Goal: Task Accomplishment & Management: Complete application form

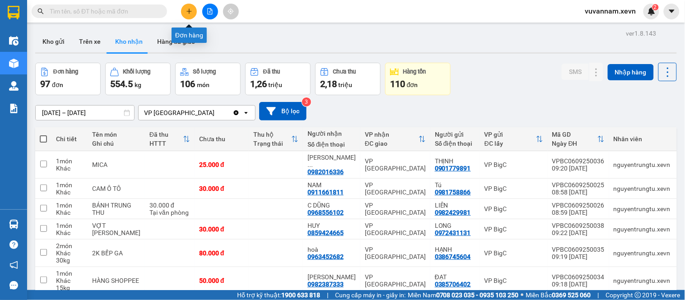
click at [187, 11] on icon "plus" at bounding box center [189, 11] width 5 height 0
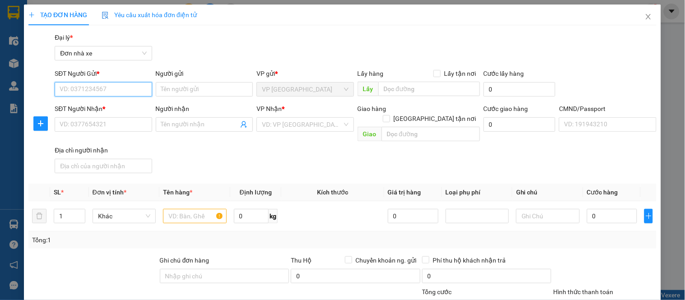
click at [110, 93] on input "SĐT Người Gửi *" at bounding box center [103, 89] width 97 height 14
type input "0976418156"
click at [125, 107] on div "0976418156 - [PERSON_NAME]" at bounding box center [104, 108] width 89 height 10
type input "[PERSON_NAME]"
type input "0914971991"
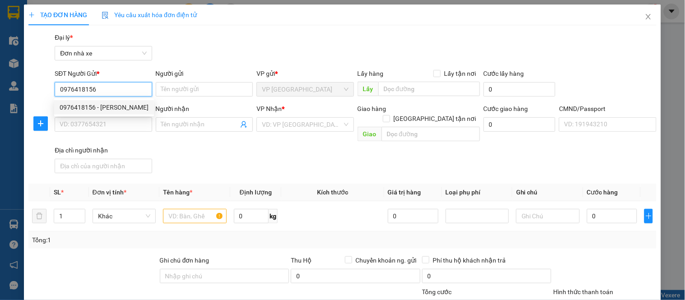
type input "biên"
type input "035091000074 MAI [GEOGRAPHIC_DATA]"
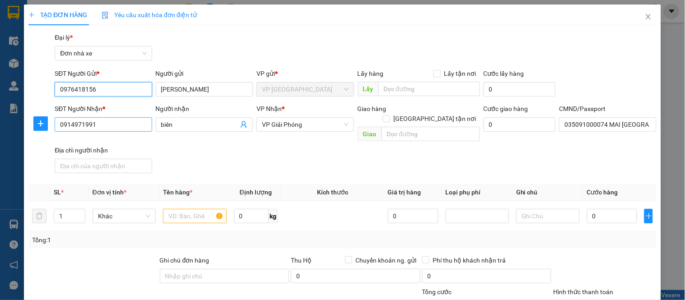
type input "0976418156"
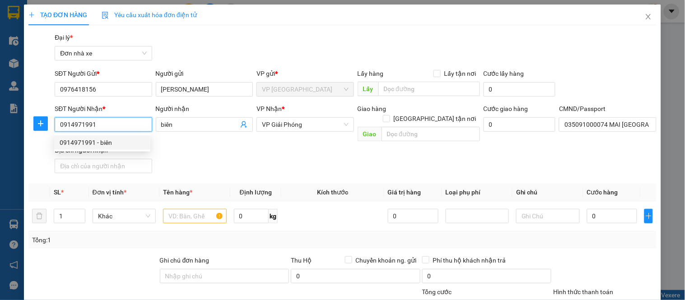
drag, startPoint x: 125, startPoint y: 127, endPoint x: 52, endPoint y: 132, distance: 72.9
click at [53, 132] on div "SĐT Người Nhận * 0914971991" at bounding box center [103, 125] width 101 height 42
type input "0962586352"
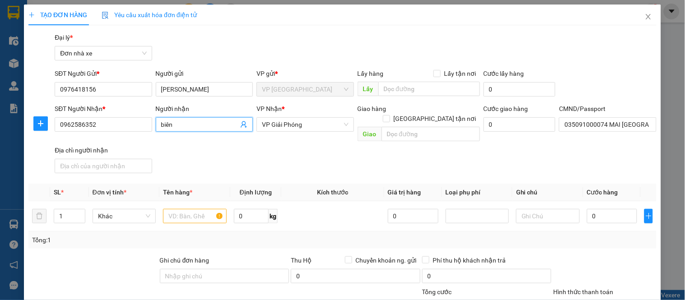
drag, startPoint x: 183, startPoint y: 125, endPoint x: 145, endPoint y: 137, distance: 40.0
click at [145, 137] on div "SĐT Người Nhận * 0962586352 Người nhận biên biên VP Nhận * VP Giải Phóng Giao h…" at bounding box center [356, 140] width 606 height 73
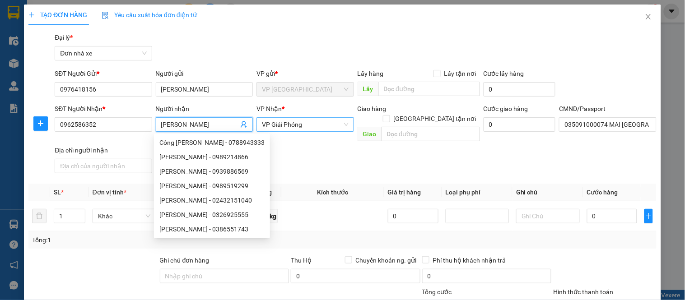
click at [319, 122] on span "VP Giải Phóng" at bounding box center [305, 125] width 86 height 14
type input "[PERSON_NAME]"
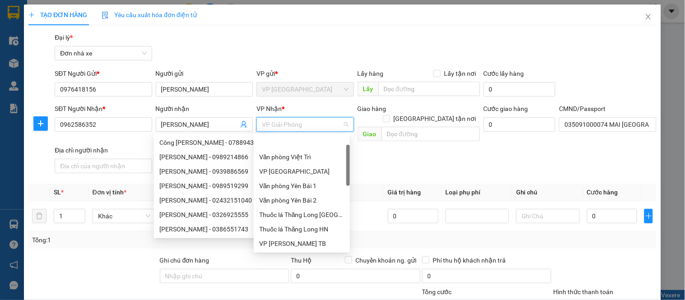
scroll to position [29, 0]
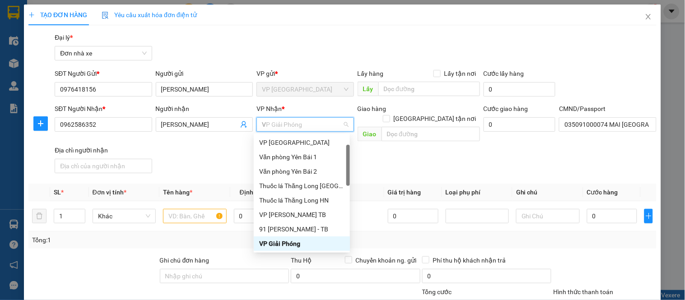
type input "VB"
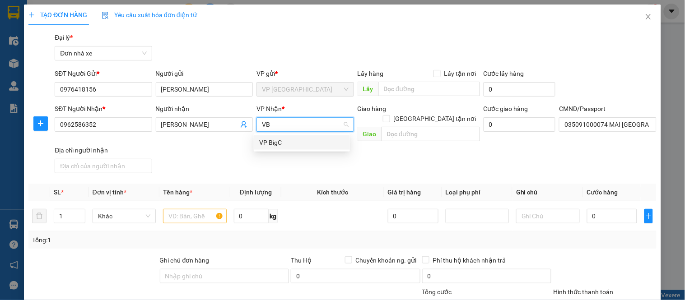
click at [288, 143] on div "VP BigC" at bounding box center [301, 143] width 85 height 10
click at [190, 209] on input "text" at bounding box center [194, 216] width 63 height 14
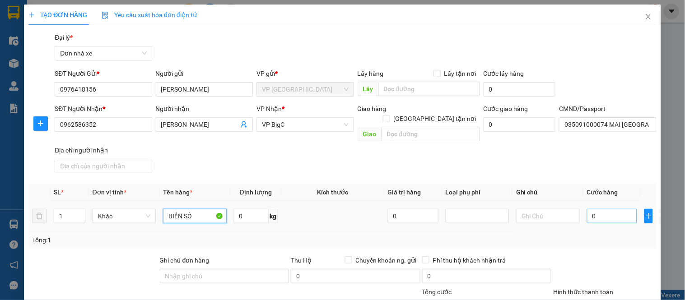
type input "BIỂN SỐ"
click at [617, 209] on input "0" at bounding box center [612, 216] width 51 height 14
type input "3"
type input "30"
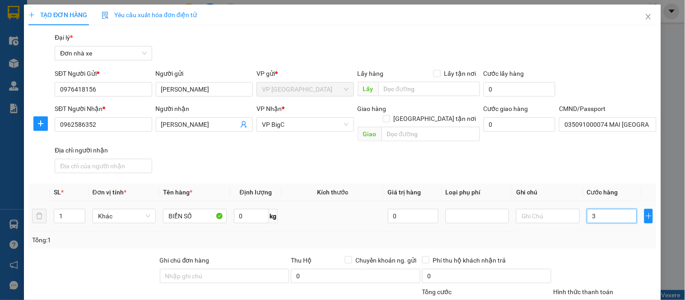
type input "30"
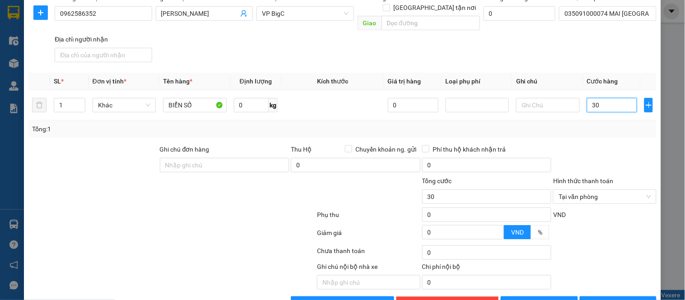
scroll to position [129, 0]
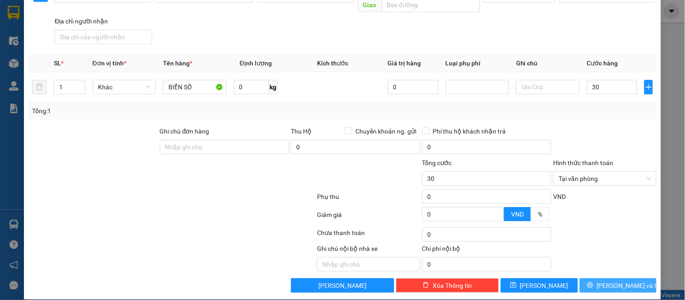
type input "30.000"
click at [615, 281] on span "[PERSON_NAME] và In" at bounding box center [628, 286] width 63 height 10
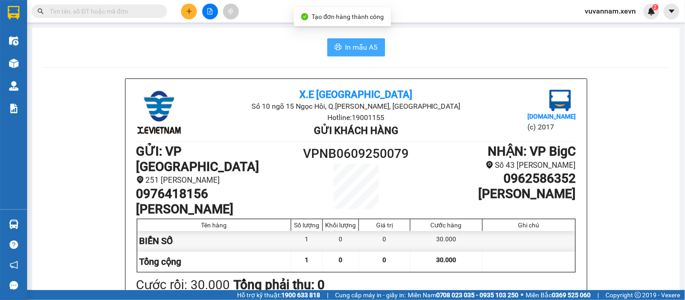
click at [355, 50] on span "In mẫu A5" at bounding box center [362, 47] width 33 height 11
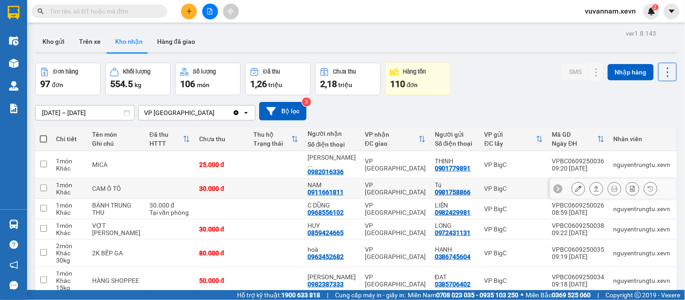
drag, startPoint x: 268, startPoint y: 181, endPoint x: 263, endPoint y: 168, distance: 14.0
click at [267, 179] on td at bounding box center [276, 189] width 54 height 20
checkbox input "true"
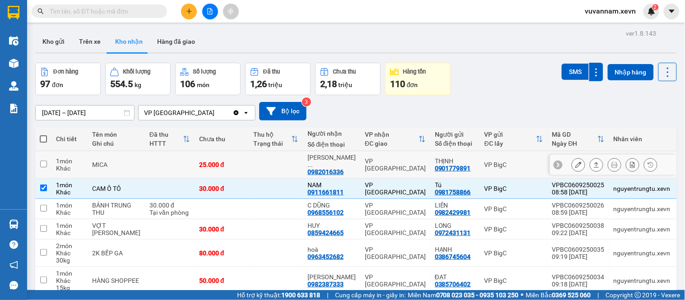
click at [262, 159] on td at bounding box center [276, 165] width 54 height 28
checkbox input "true"
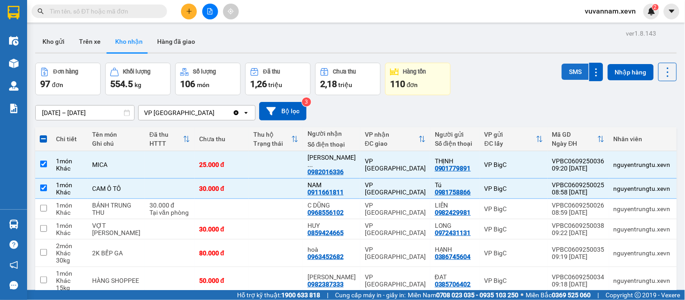
click at [563, 70] on button "SMS" at bounding box center [575, 72] width 27 height 16
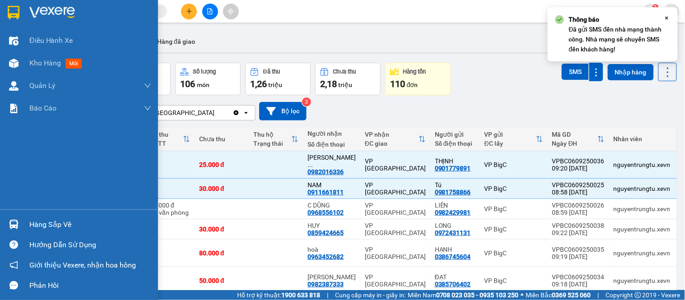
click at [21, 222] on div at bounding box center [14, 225] width 16 height 16
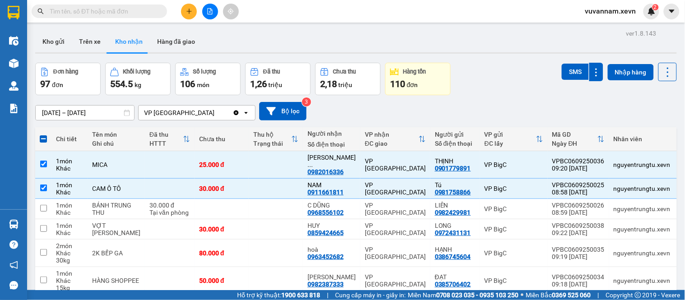
click at [191, 12] on section "Kết quả tìm kiếm ( 0 ) Bộ lọc No Data vuvannam.xevn 2 Điều hành xe Kho hàng mới…" at bounding box center [342, 150] width 685 height 300
click at [186, 10] on icon "plus" at bounding box center [189, 11] width 6 height 6
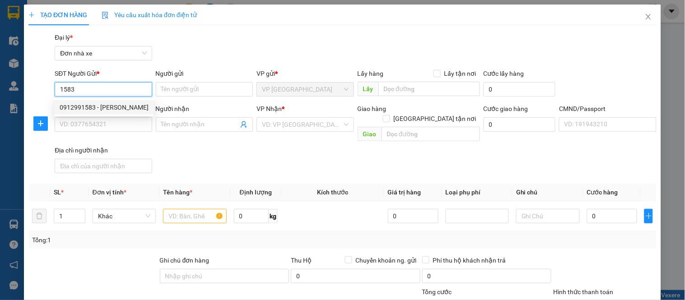
click at [120, 107] on div "0912991583 - [PERSON_NAME]" at bounding box center [104, 108] width 89 height 10
type input "0912991583"
type input "[PERSON_NAME]"
type input "0966145198"
type input "[PERSON_NAME]"
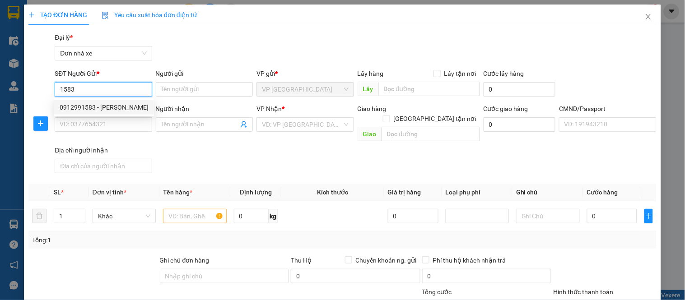
type input "0917517856 A NGHĨA"
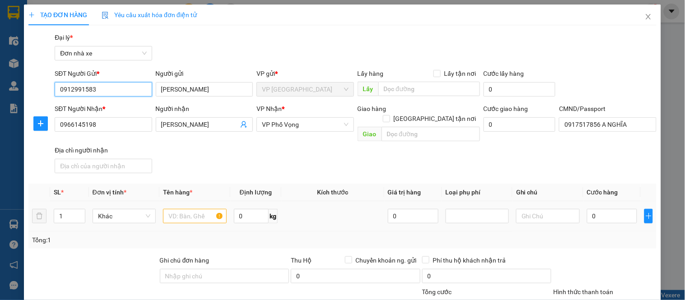
type input "0912991583"
click at [173, 209] on input "text" at bounding box center [194, 216] width 63 height 14
type input "R"
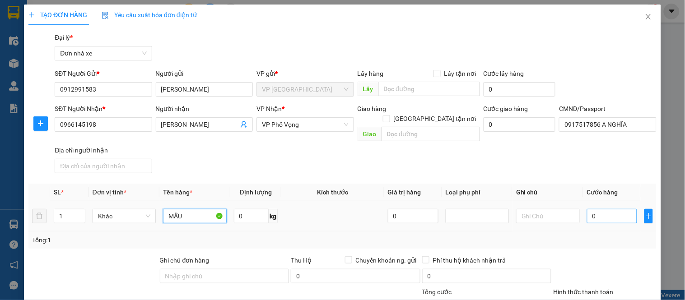
type input "MẪU"
click at [603, 209] on input "0" at bounding box center [612, 216] width 51 height 14
type input "2"
type input "25"
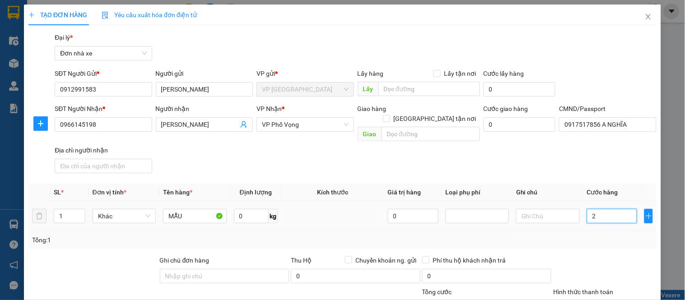
type input "25"
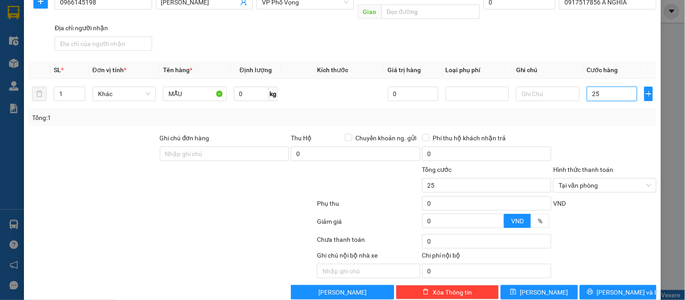
scroll to position [129, 0]
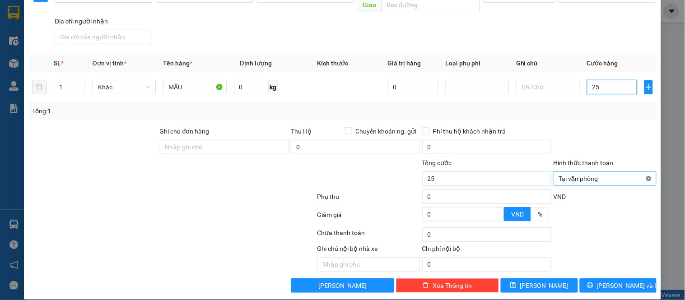
type input "25"
type input "25.000"
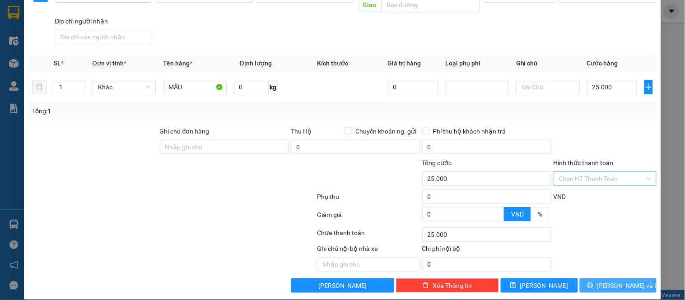
click at [614, 281] on span "[PERSON_NAME] và In" at bounding box center [628, 286] width 63 height 10
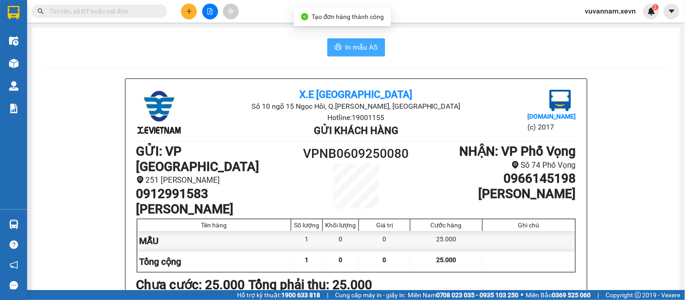
click at [359, 48] on span "In mẫu A5" at bounding box center [362, 47] width 33 height 11
click at [89, 12] on input "text" at bounding box center [103, 11] width 107 height 10
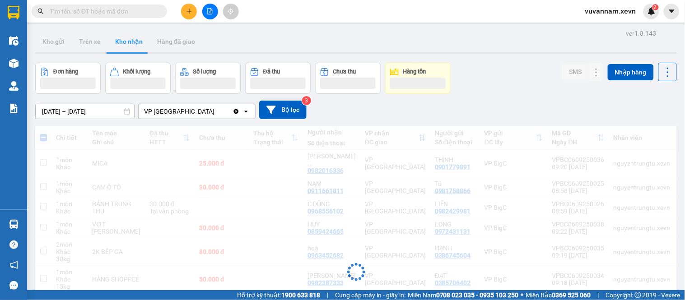
click at [90, 7] on input "text" at bounding box center [103, 11] width 107 height 10
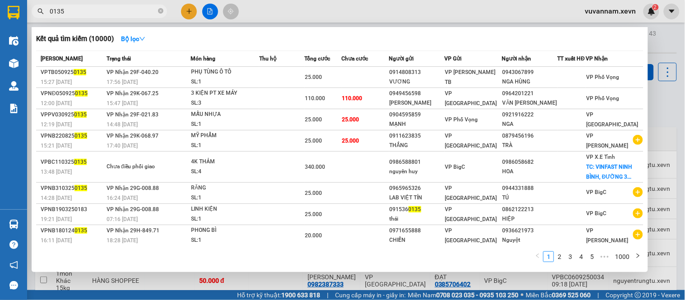
click at [54, 13] on input "0135" at bounding box center [103, 11] width 107 height 10
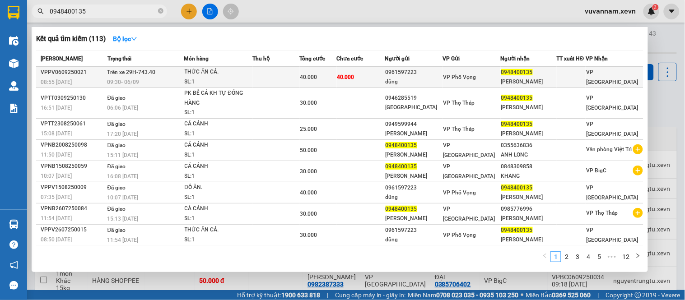
type input "0948400135"
click at [304, 76] on span "40.000" at bounding box center [308, 77] width 17 height 6
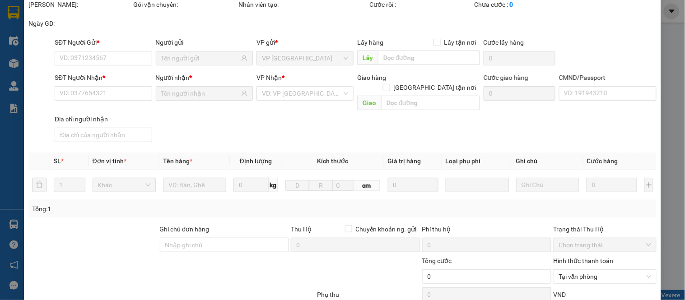
scroll to position [101, 0]
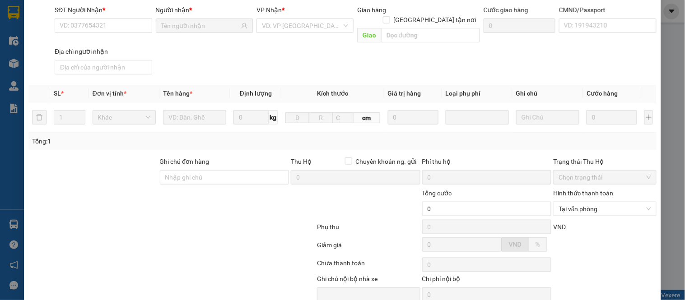
type input "0961597223"
type input "dũng"
type input "0948400135"
type input "[PERSON_NAME]"
type input "036090002918 [PERSON_NAME]"
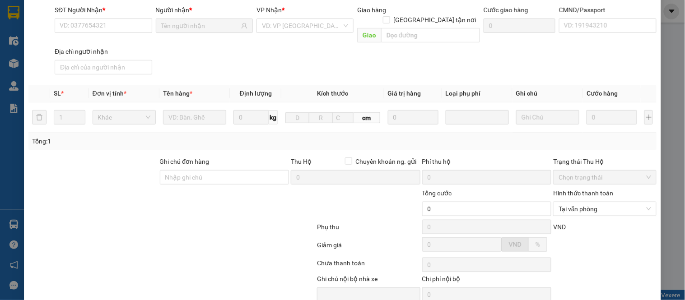
type input "40.000"
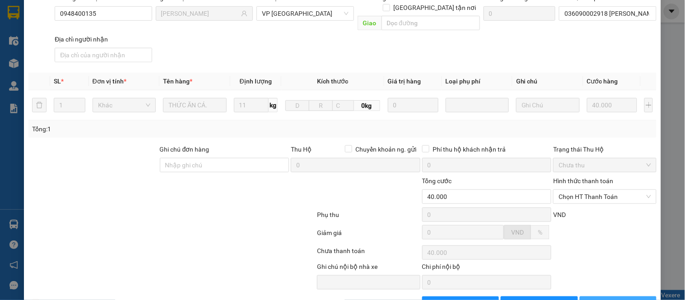
scroll to position [143, 0]
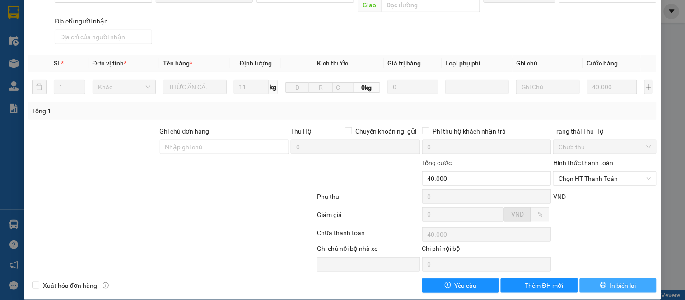
click at [600, 282] on icon "printer" at bounding box center [603, 285] width 6 height 6
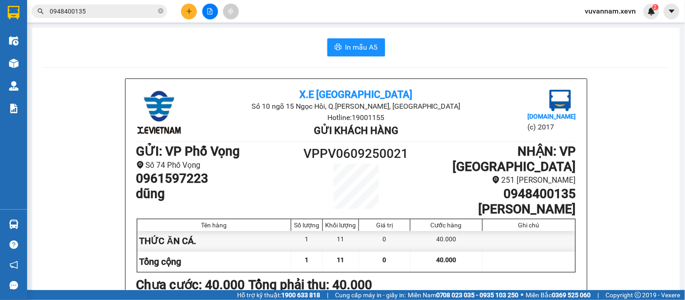
click at [98, 14] on input "0948400135" at bounding box center [103, 11] width 107 height 10
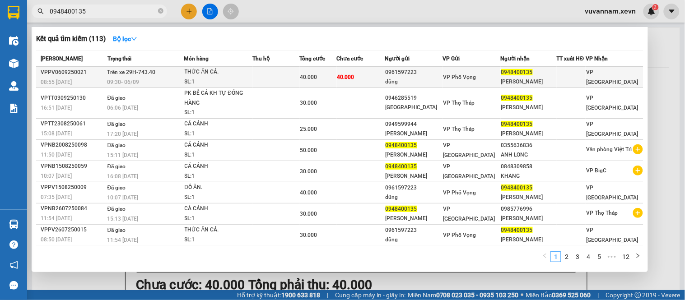
click at [417, 80] on div "dũng" at bounding box center [414, 81] width 57 height 9
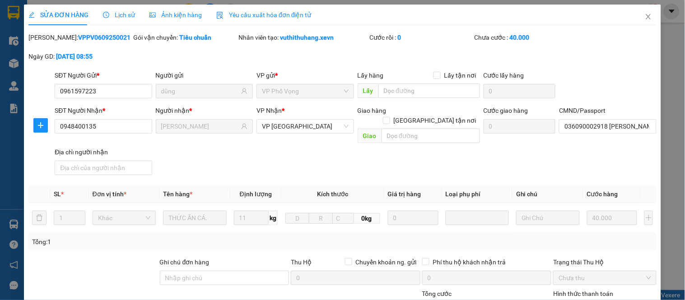
type input "0961597223"
type input "dũng"
type input "0948400135"
type input "[PERSON_NAME]"
type input "036090002918 [PERSON_NAME]"
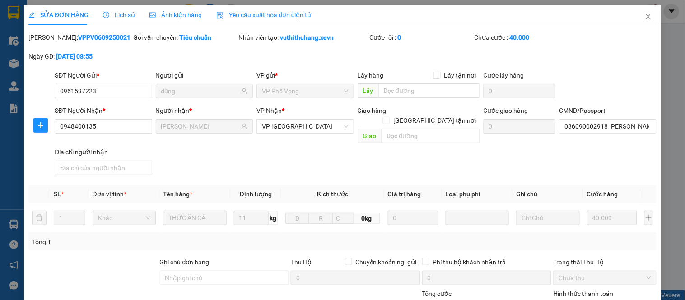
type input "40.000"
click at [665, 108] on div "SỬA ĐƠN HÀNG Lịch sử Ảnh kiện hàng Yêu cầu xuất hóa đơn điện tử Total Paid Fee …" at bounding box center [342, 150] width 685 height 300
click at [668, 55] on div "SỬA ĐƠN HÀNG Lịch sử Ảnh kiện hàng Yêu cầu xuất hóa đơn điện tử Total Paid Fee …" at bounding box center [342, 150] width 685 height 300
click at [644, 13] on span "Close" at bounding box center [648, 17] width 25 height 25
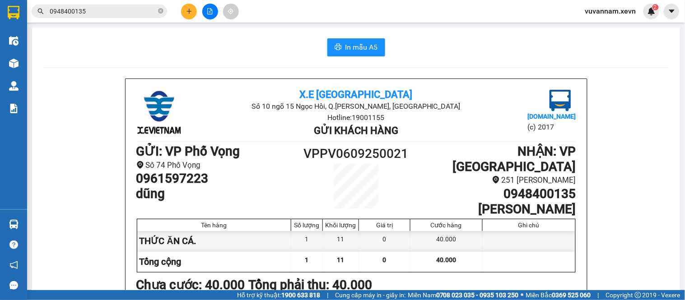
drag, startPoint x: 110, startPoint y: 19, endPoint x: 110, endPoint y: 14, distance: 5.4
click at [110, 18] on div "Kết quả tìm kiếm ( 113 ) Bộ lọc Mã ĐH Trạng thái Món hàng Thu hộ Tổng cước Chưa…" at bounding box center [88, 12] width 176 height 16
click at [110, 11] on input "0948400135" at bounding box center [103, 11] width 107 height 10
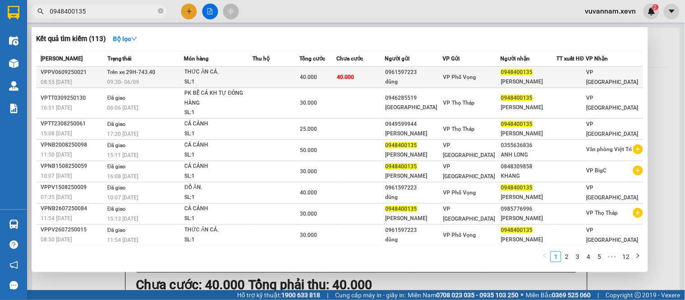
click at [434, 78] on div "dũng" at bounding box center [414, 81] width 57 height 9
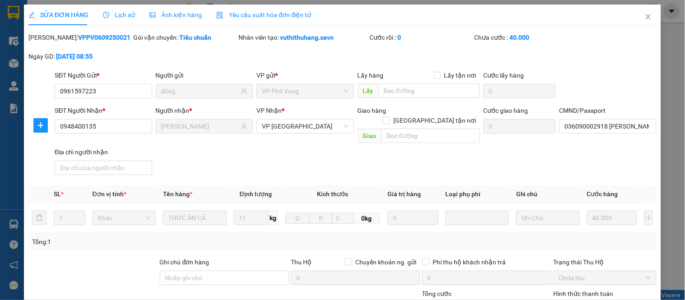
type input "0961597223"
type input "dũng"
type input "0948400135"
type input "[PERSON_NAME]"
type input "036090002918 [PERSON_NAME]"
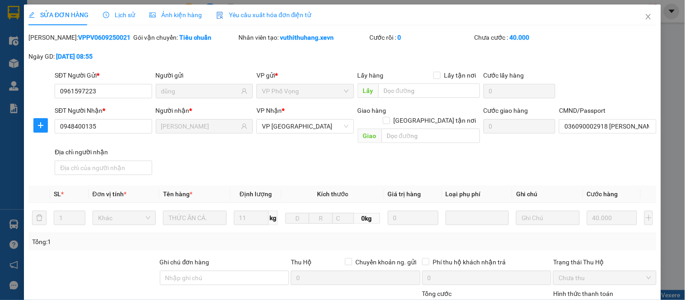
type input "40.000"
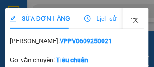
click at [135, 22] on icon "close" at bounding box center [135, 20] width 5 height 5
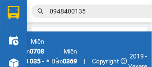
click at [117, 15] on input "0948400135" at bounding box center [103, 11] width 107 height 10
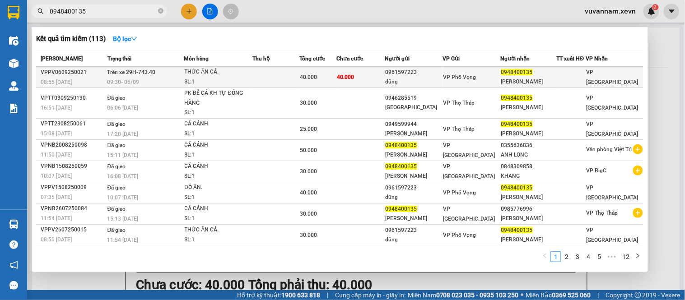
click at [485, 77] on div "VP Phố Vọng" at bounding box center [472, 77] width 57 height 10
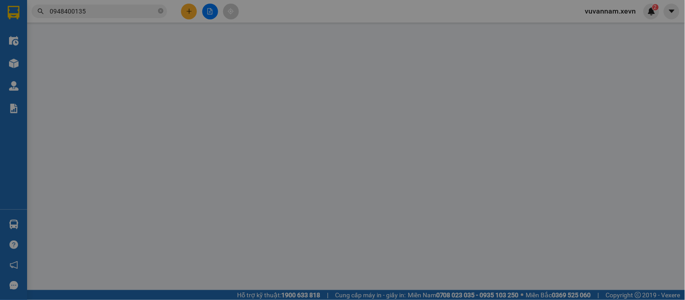
type input "0961597223"
type input "dũng"
type input "0948400135"
type input "[PERSON_NAME]"
type input "036090002918 [PERSON_NAME]"
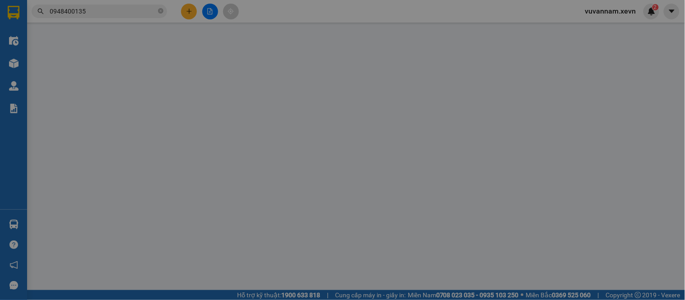
type input "40.000"
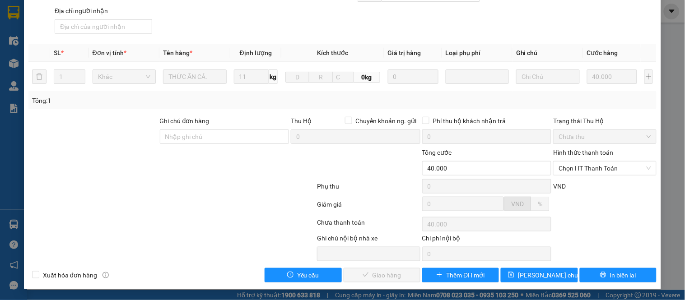
scroll to position [131, 0]
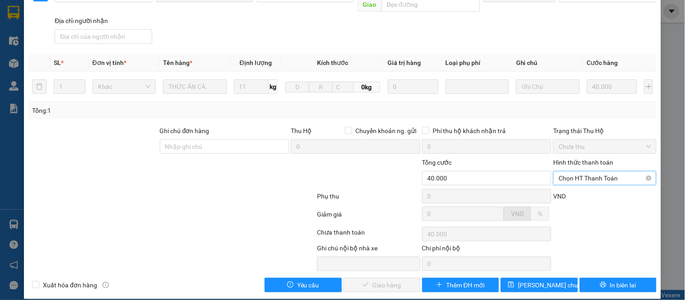
drag, startPoint x: 576, startPoint y: 168, endPoint x: 577, endPoint y: 174, distance: 6.3
click at [576, 172] on span "Chọn HT Thanh Toán" at bounding box center [605, 179] width 92 height 14
click at [574, 184] on div "Tại văn phòng" at bounding box center [599, 187] width 91 height 10
type input "0"
click at [405, 281] on button "Giao hàng" at bounding box center [382, 285] width 77 height 14
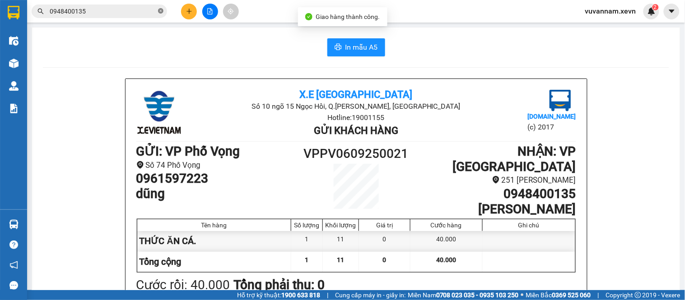
click at [159, 9] on icon "close-circle" at bounding box center [160, 10] width 5 height 5
click at [141, 14] on input "text" at bounding box center [103, 11] width 107 height 10
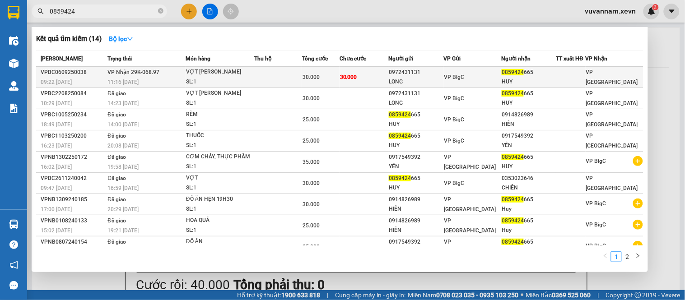
type input "0859424"
click at [321, 83] on td "30.000" at bounding box center [320, 77] width 37 height 21
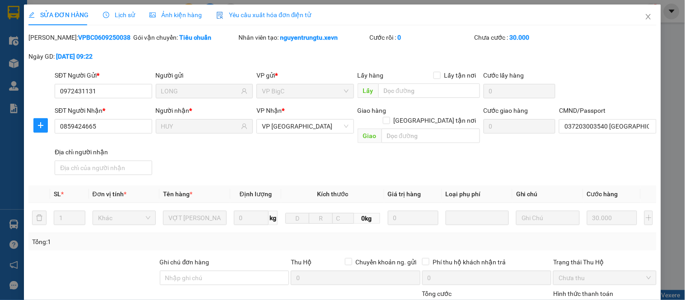
type input "0972431131"
type input "LONG"
type input "0859424665"
type input "HUY"
type input "037203003540 [GEOGRAPHIC_DATA]"
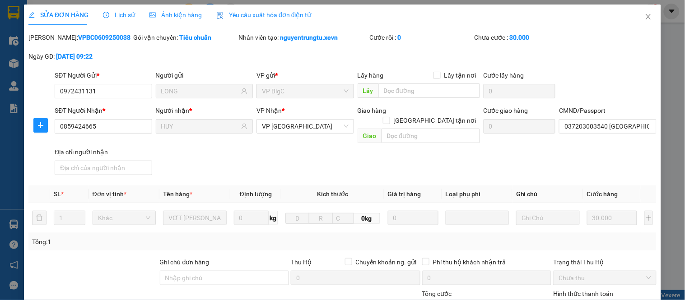
type input "30.000"
click at [590, 123] on input "037203003540 [GEOGRAPHIC_DATA]" at bounding box center [607, 126] width 97 height 14
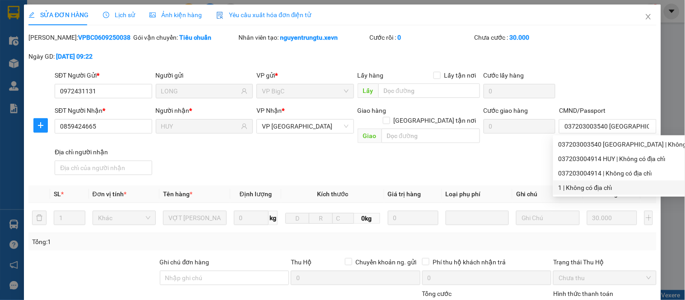
click at [610, 239] on div "Tổng: 1" at bounding box center [342, 242] width 628 height 17
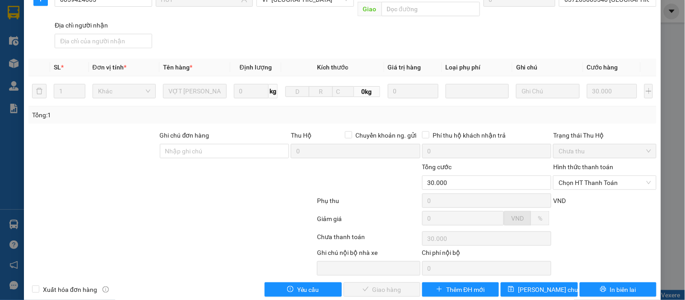
scroll to position [131, 0]
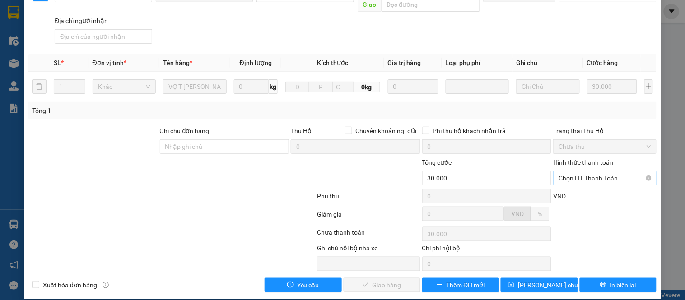
click at [579, 172] on span "Chọn HT Thanh Toán" at bounding box center [605, 179] width 92 height 14
click at [575, 181] on div "Tại văn phòng" at bounding box center [599, 186] width 102 height 14
type input "0"
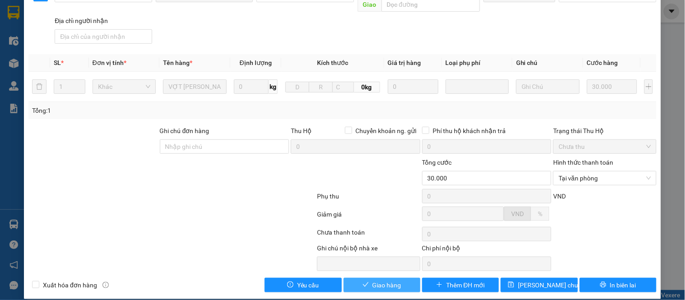
click at [387, 281] on span "Giao hàng" at bounding box center [387, 286] width 29 height 10
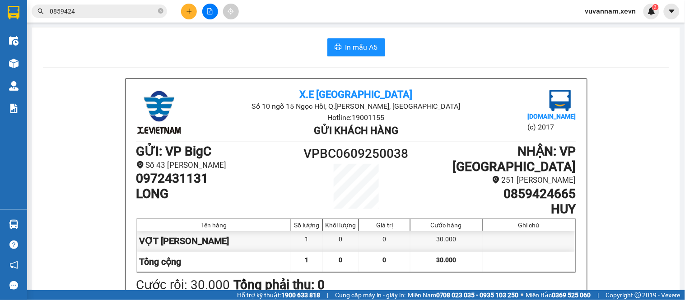
click at [160, 9] on icon "close-circle" at bounding box center [160, 10] width 5 height 5
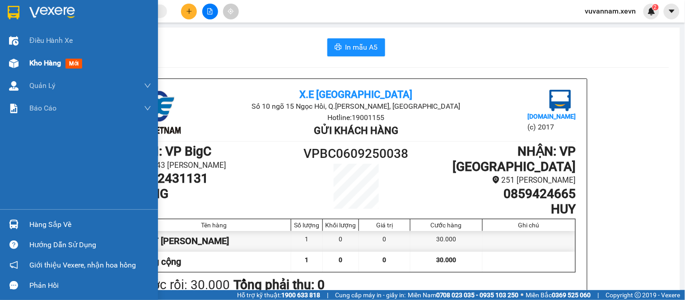
click at [37, 65] on span "Kho hàng" at bounding box center [45, 63] width 32 height 9
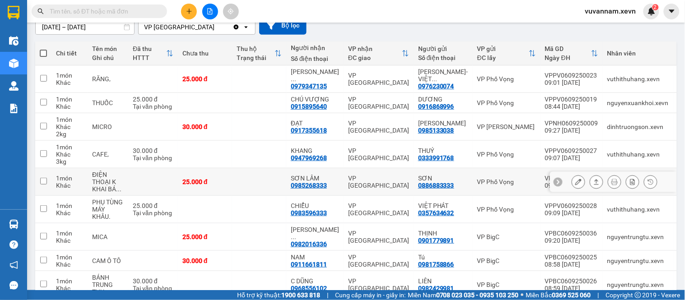
scroll to position [5, 0]
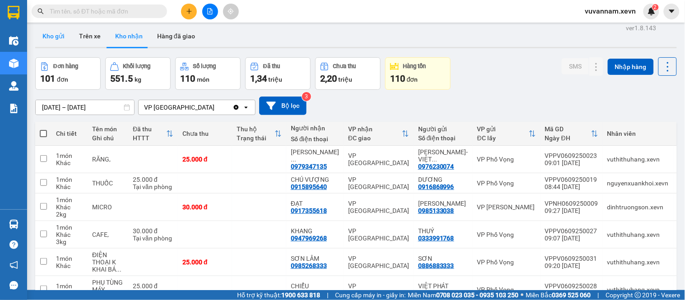
click at [57, 36] on button "Kho gửi" at bounding box center [53, 36] width 37 height 22
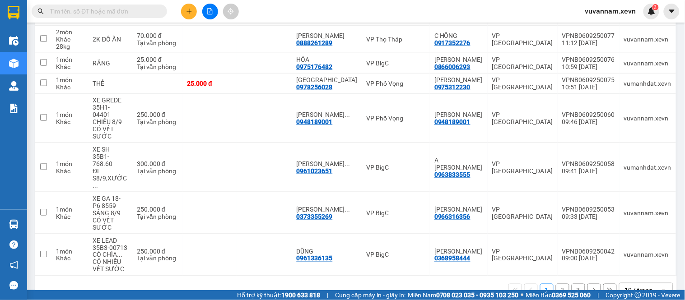
scroll to position [203, 0]
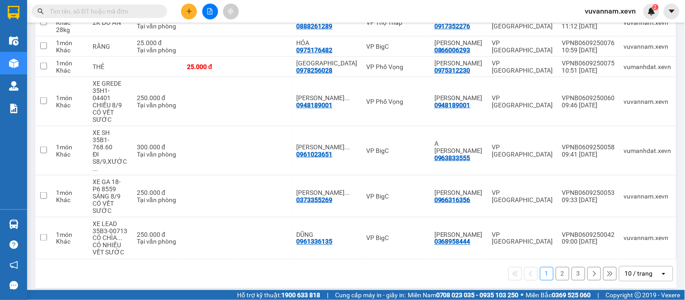
click at [576, 267] on button "3" at bounding box center [579, 274] width 14 height 14
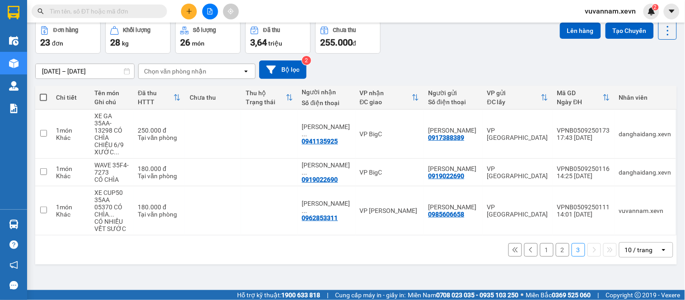
click at [556, 244] on button "2" at bounding box center [563, 251] width 14 height 14
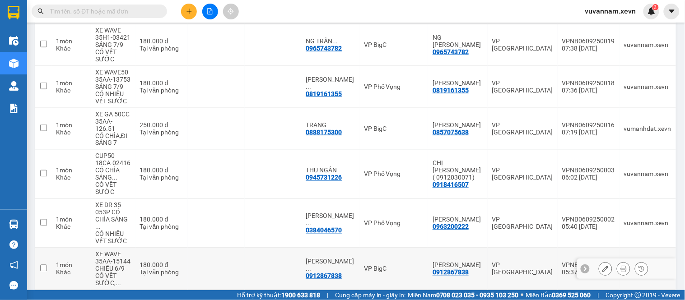
scroll to position [297, 0]
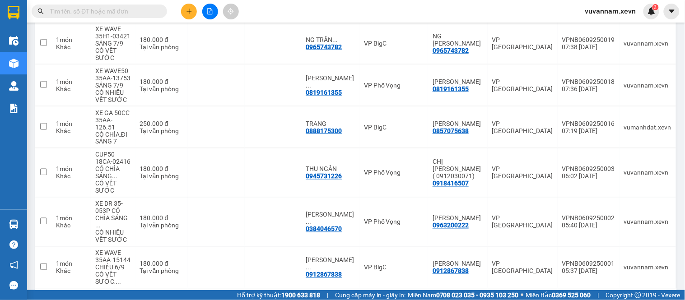
click at [115, 10] on input "text" at bounding box center [103, 11] width 107 height 10
click at [190, 12] on icon "plus" at bounding box center [189, 11] width 6 height 6
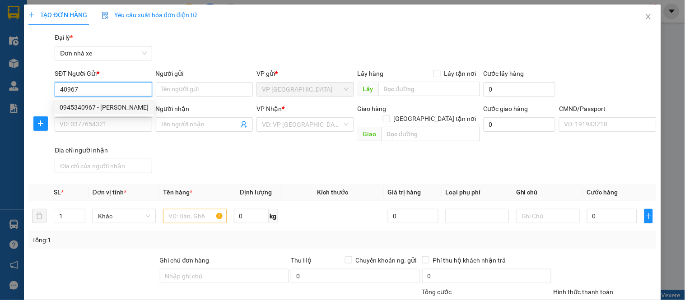
click at [106, 107] on div "0945340967 - [PERSON_NAME]" at bounding box center [104, 108] width 89 height 10
type input "0945340967"
type input "[PERSON_NAME]"
type input "0855627948"
type input "THUẬN"
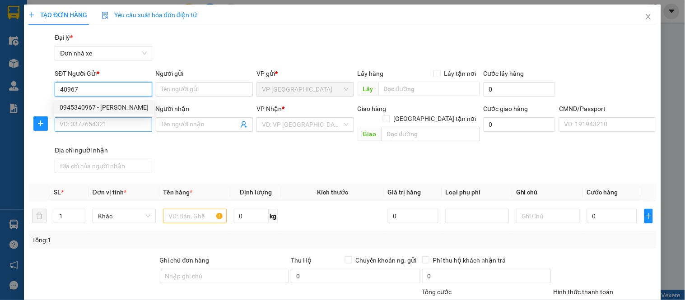
type input "[PERSON_NAME]"
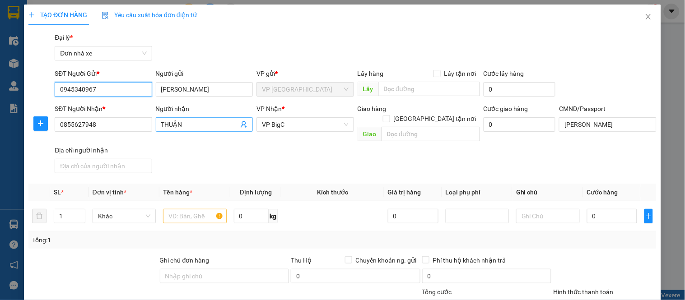
type input "0945340967"
click at [240, 125] on icon "user-add" at bounding box center [243, 124] width 7 height 7
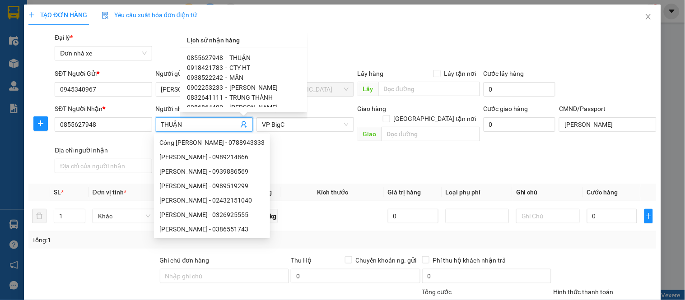
click at [241, 88] on span "[PERSON_NAME]" at bounding box center [254, 87] width 48 height 7
type input "0902253233"
type input "[PERSON_NAME]"
type input "ÁNH 0355251106"
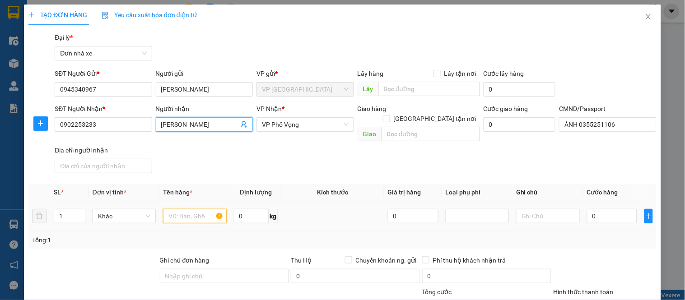
click at [182, 209] on input "text" at bounding box center [194, 216] width 63 height 14
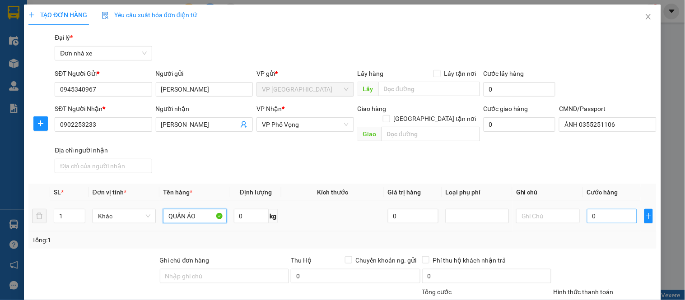
type input "QUẦN ÁO"
click at [609, 209] on input "0" at bounding box center [612, 216] width 51 height 14
type input "2"
type input "25"
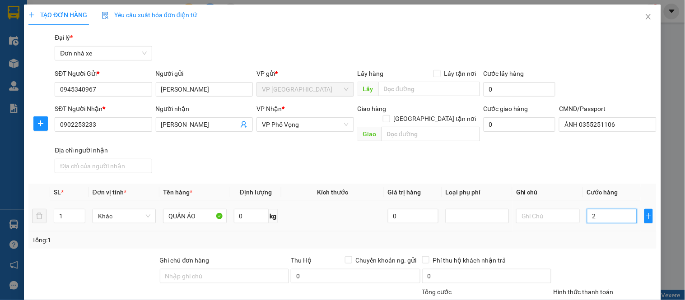
type input "25"
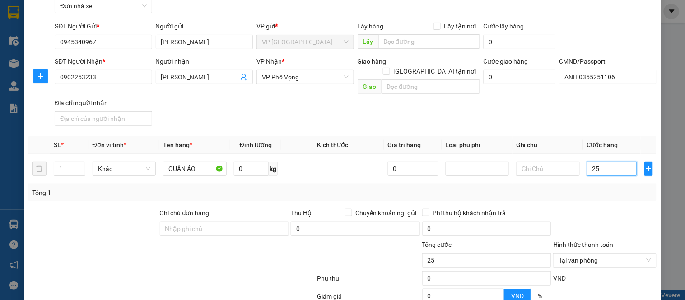
scroll to position [129, 0]
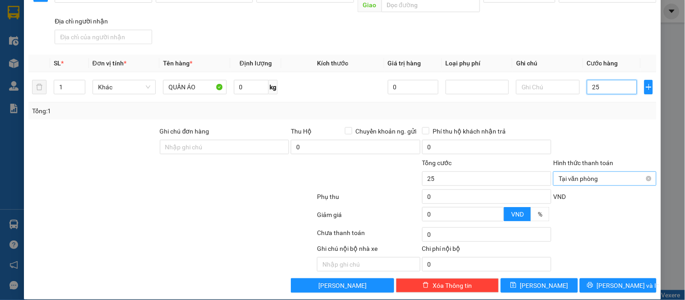
click at [645, 172] on div "Tại văn phòng" at bounding box center [604, 179] width 103 height 14
type input "25.000"
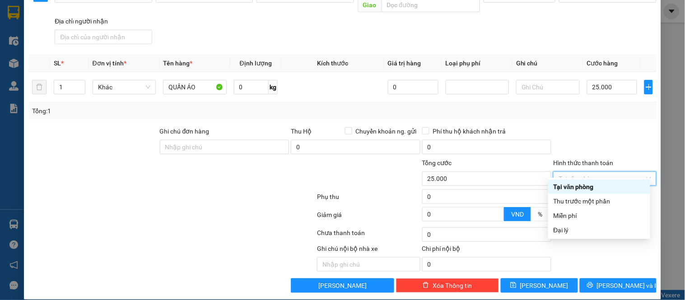
click at [631, 147] on form "Ghi chú đơn hàng Thu Hộ Chuyển khoản ng. gửi 0 Phí thu hộ khách nhận trả 0 Tổng…" at bounding box center [342, 175] width 628 height 99
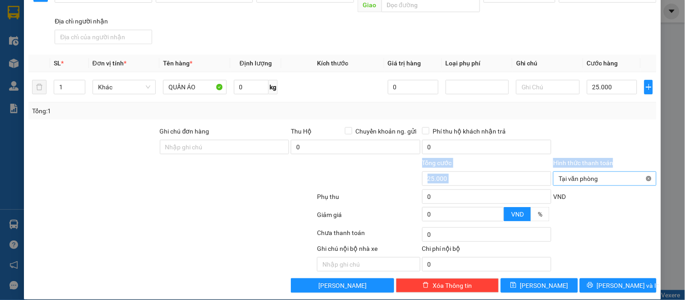
type input "25.000"
click at [629, 279] on button "[PERSON_NAME] và In" at bounding box center [618, 286] width 77 height 14
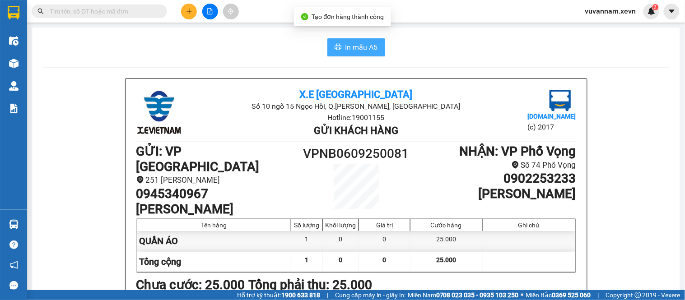
click at [346, 49] on span "In mẫu A5" at bounding box center [362, 47] width 33 height 11
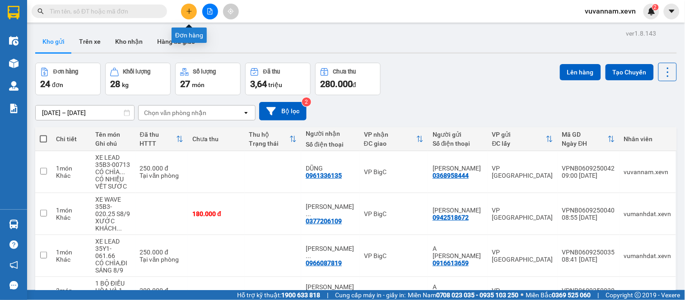
click at [190, 11] on icon "plus" at bounding box center [189, 11] width 6 height 6
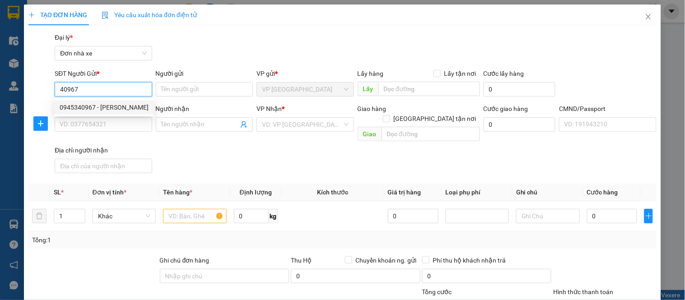
click at [109, 107] on div "0945340967 - [PERSON_NAME]" at bounding box center [104, 108] width 89 height 10
type input "0945340967"
type input "[PERSON_NAME]"
type input "0902253233"
type input "[PERSON_NAME]"
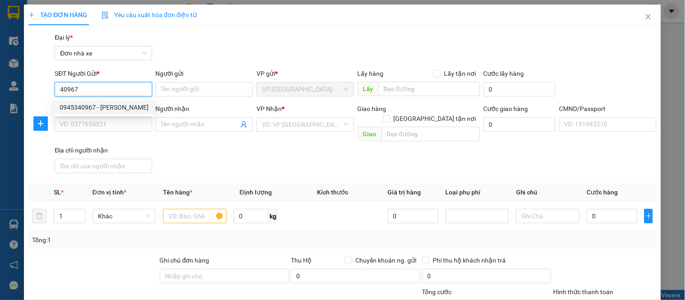
type input "ÁNH 0355251106"
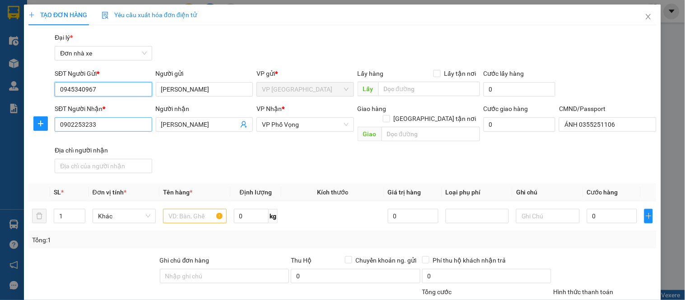
type input "0945340967"
drag, startPoint x: 119, startPoint y: 126, endPoint x: 35, endPoint y: 138, distance: 85.4
click at [35, 138] on div "SĐT Người Nhận * 0902253233 0902253233 Người nhận DƯƠNG BẢO TUYÊN VP Nhận * VP …" at bounding box center [343, 140] width 630 height 73
type input "0363685634"
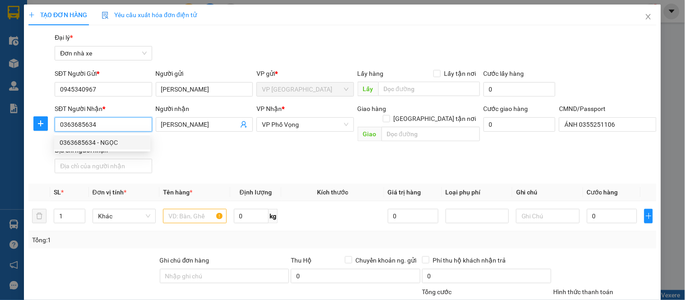
click at [92, 141] on div "0363685634 - NGỌC" at bounding box center [102, 143] width 85 height 10
type input "NGỌC"
type input "014088009630 [PERSON_NAME] 1988"
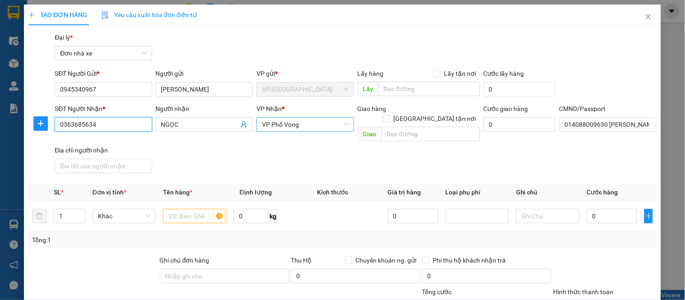
click at [295, 124] on span "VP Phố Vọng" at bounding box center [305, 125] width 86 height 14
type input "0363685634"
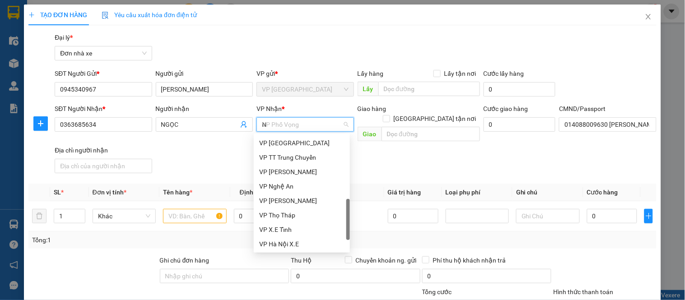
type input "NG"
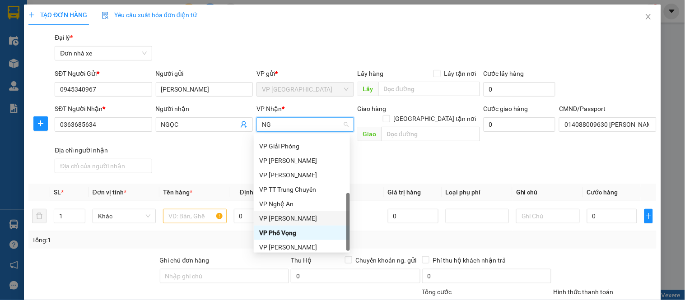
scroll to position [87, 0]
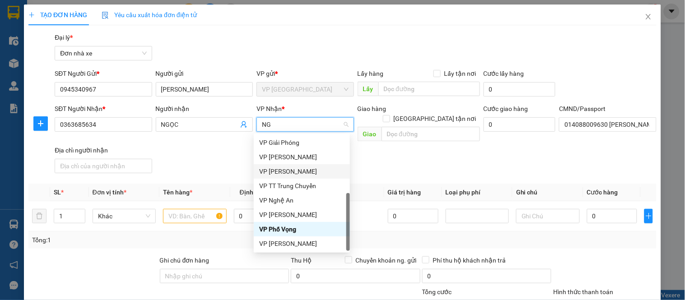
click at [296, 173] on div "VP [PERSON_NAME]" at bounding box center [301, 172] width 85 height 10
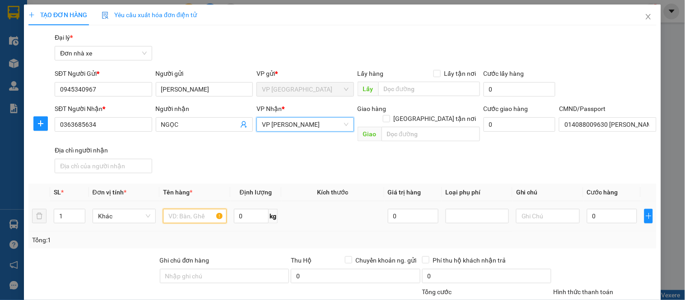
click at [198, 209] on input "text" at bounding box center [194, 216] width 63 height 14
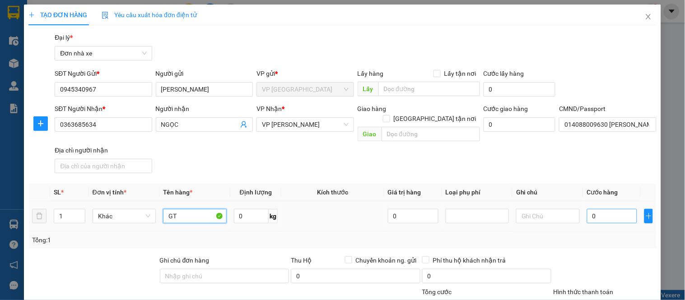
type input "GT"
click at [605, 209] on input "0" at bounding box center [612, 216] width 51 height 14
type input "2"
type input "20"
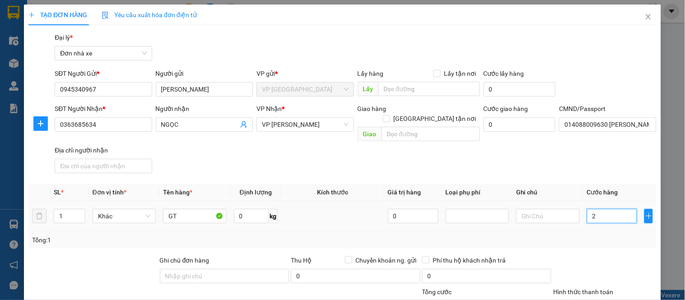
type input "20"
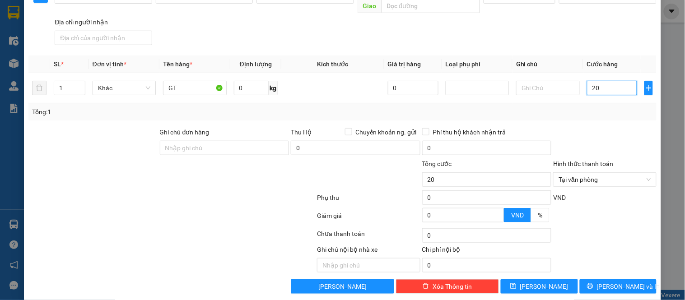
scroll to position [129, 0]
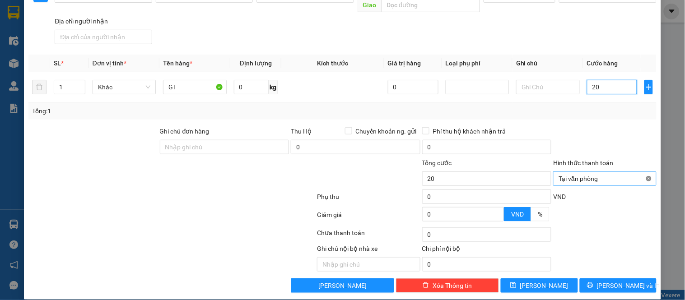
type input "20"
type input "20.000"
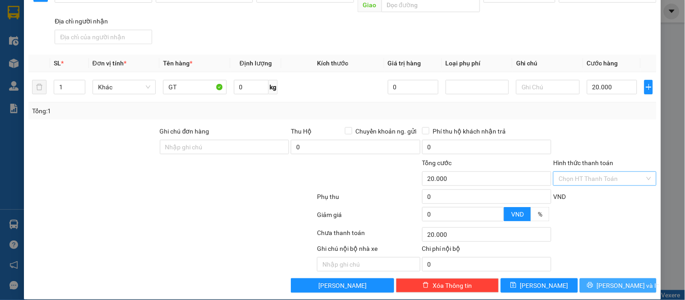
click at [612, 279] on button "[PERSON_NAME] và In" at bounding box center [618, 286] width 77 height 14
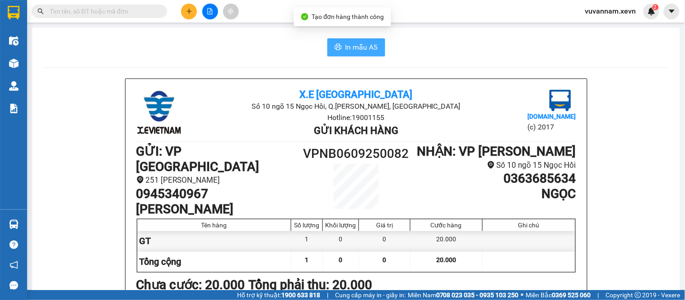
click at [371, 48] on span "In mẫu A5" at bounding box center [362, 47] width 33 height 11
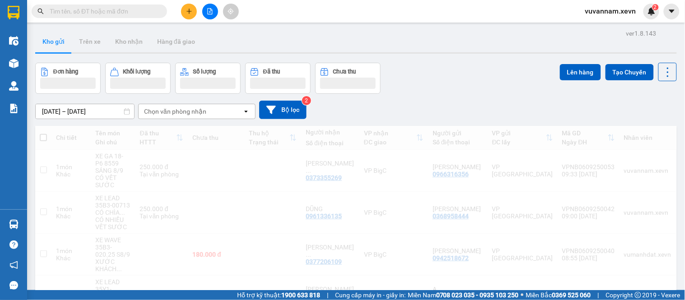
click at [146, 11] on input "text" at bounding box center [103, 11] width 107 height 10
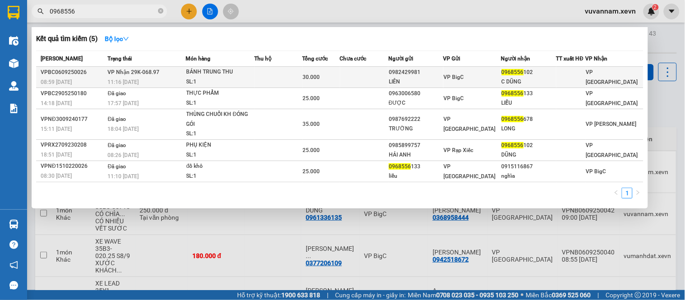
type input "0968556"
click at [353, 80] on td at bounding box center [364, 77] width 48 height 21
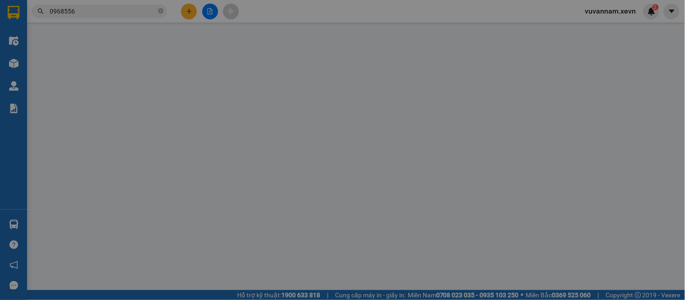
type input "0982429981"
type input "LIÊN"
type input "0968556102"
type input "C DŨNG"
type input "037150001267 [PERSON_NAME]"
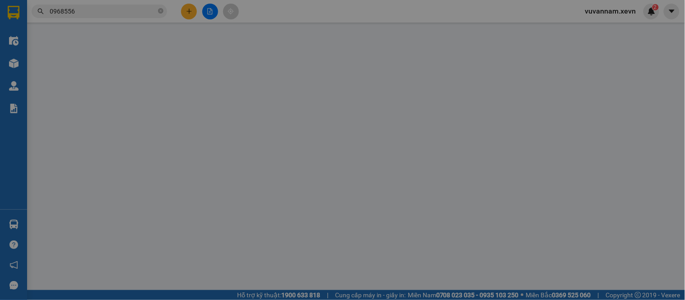
type input "30.000"
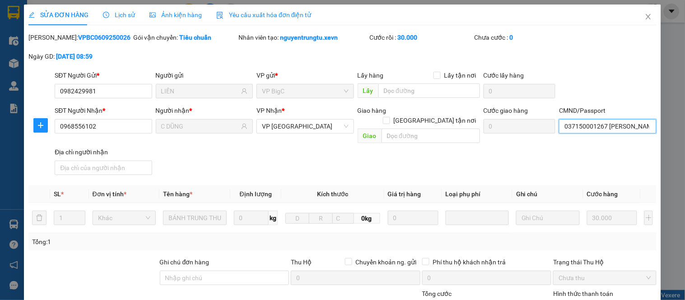
click at [607, 125] on input "037150001267 [PERSON_NAME]" at bounding box center [607, 126] width 97 height 14
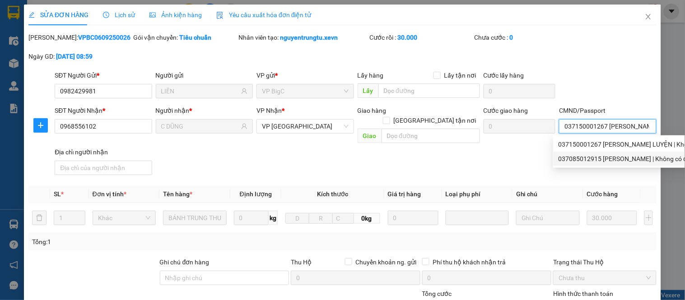
drag, startPoint x: 595, startPoint y: 159, endPoint x: 559, endPoint y: 165, distance: 36.7
click at [595, 159] on div "037085012915 [PERSON_NAME] | Không có địa chỉ" at bounding box center [641, 159] width 164 height 10
type input "037085012915 [PERSON_NAME]"
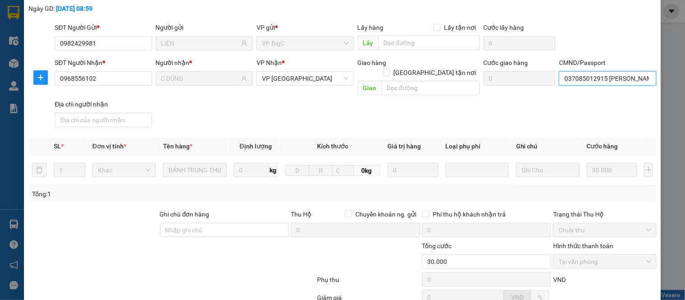
scroll to position [131, 0]
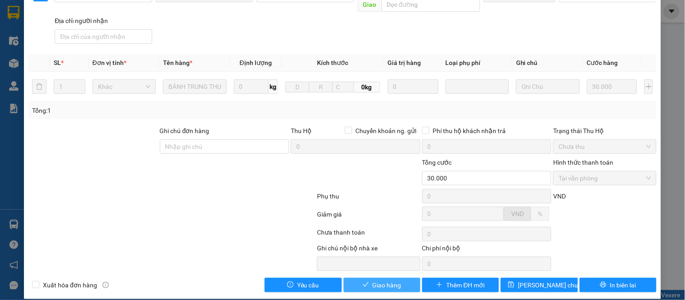
click at [394, 281] on span "Giao hàng" at bounding box center [387, 286] width 29 height 10
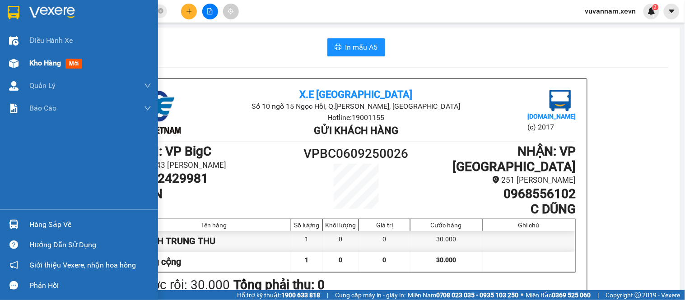
click at [32, 65] on span "Kho hàng" at bounding box center [45, 63] width 32 height 9
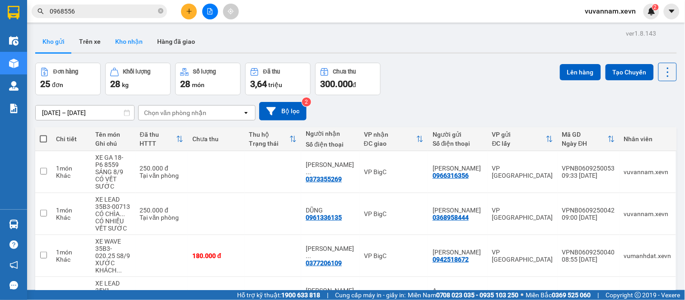
click at [133, 43] on button "Kho nhận" at bounding box center [129, 42] width 42 height 22
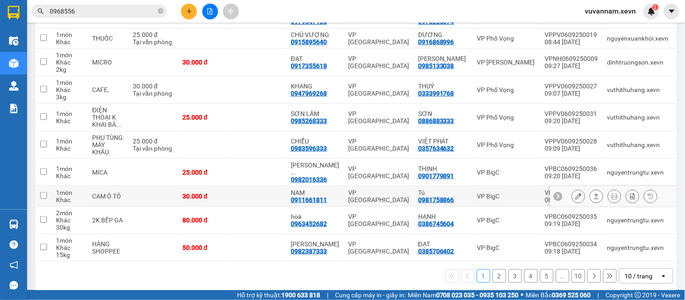
scroll to position [156, 0]
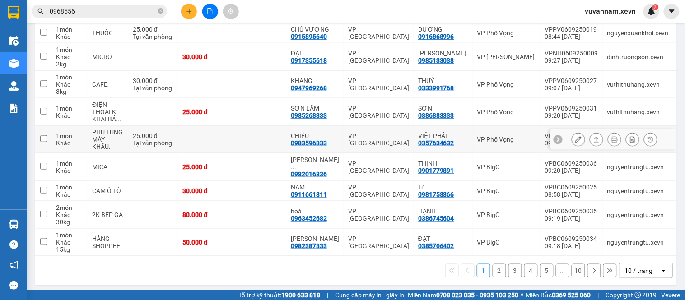
drag, startPoint x: 267, startPoint y: 139, endPoint x: 269, endPoint y: 122, distance: 16.8
click at [267, 138] on td at bounding box center [259, 140] width 54 height 28
checkbox input "true"
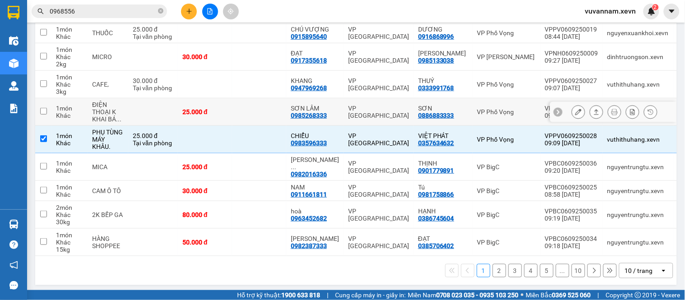
click at [273, 107] on td at bounding box center [259, 112] width 54 height 28
checkbox input "true"
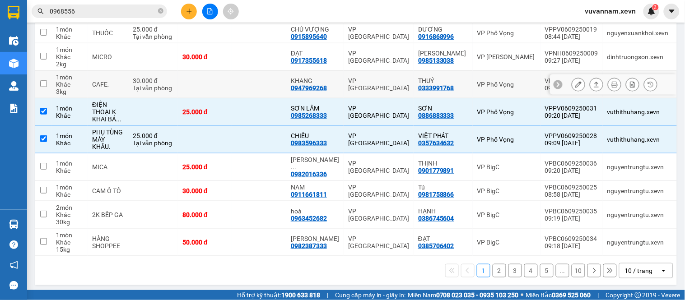
click at [268, 83] on td at bounding box center [259, 85] width 54 height 28
checkbox input "true"
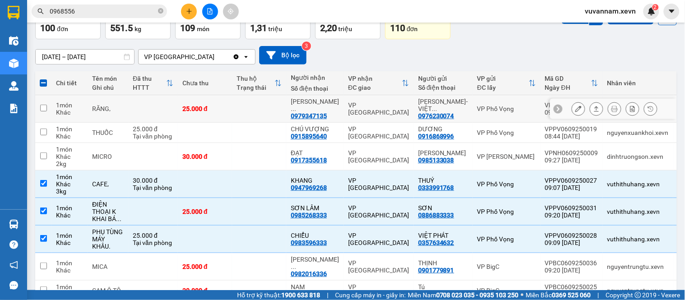
scroll to position [56, 0]
click at [268, 109] on td at bounding box center [259, 110] width 54 height 28
checkbox input "true"
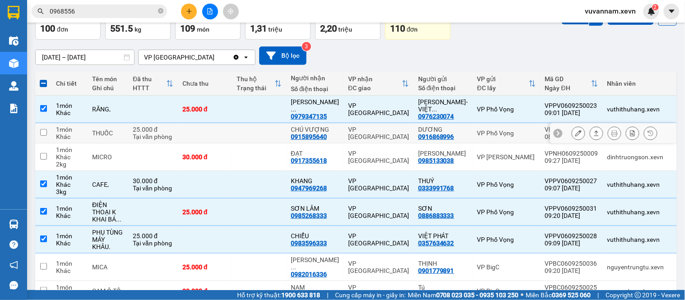
click at [268, 132] on td at bounding box center [259, 133] width 54 height 20
checkbox input "true"
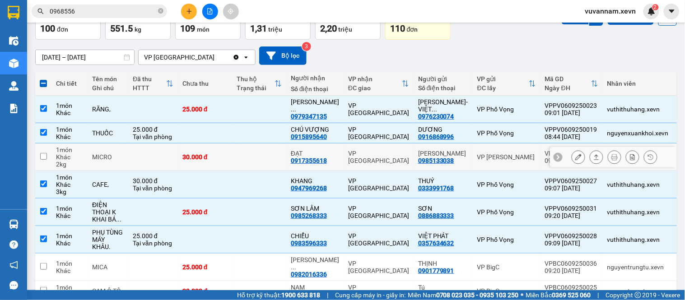
click at [267, 159] on td at bounding box center [259, 158] width 54 height 28
checkbox input "true"
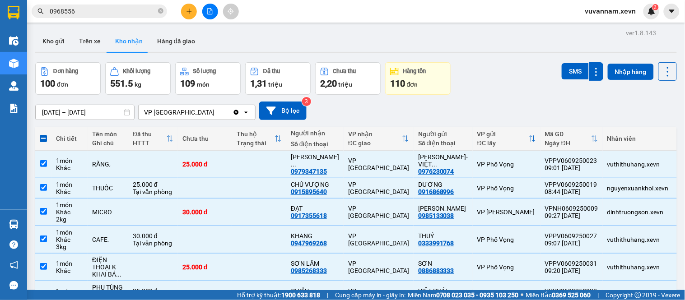
scroll to position [0, 0]
drag, startPoint x: 563, startPoint y: 72, endPoint x: 554, endPoint y: 75, distance: 10.0
click at [563, 73] on button "SMS" at bounding box center [575, 72] width 27 height 16
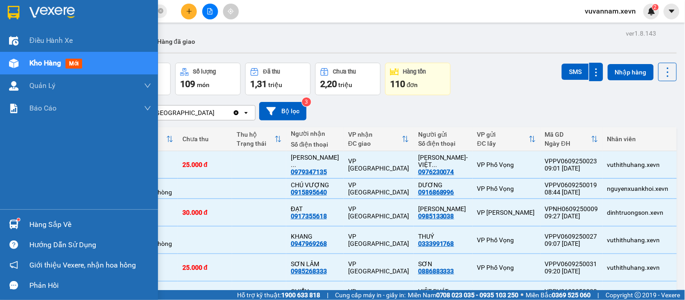
drag, startPoint x: 19, startPoint y: 224, endPoint x: 26, endPoint y: 228, distance: 7.9
click at [20, 224] on div at bounding box center [14, 225] width 16 height 16
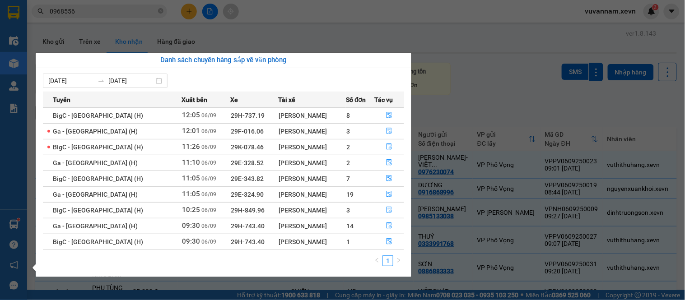
click at [543, 75] on section "Kết quả tìm kiếm ( 5 ) Bộ lọc Mã ĐH Trạng thái Món hàng Thu hộ Tổng cước Chưa c…" at bounding box center [342, 150] width 685 height 300
